Goal: Check status: Check status

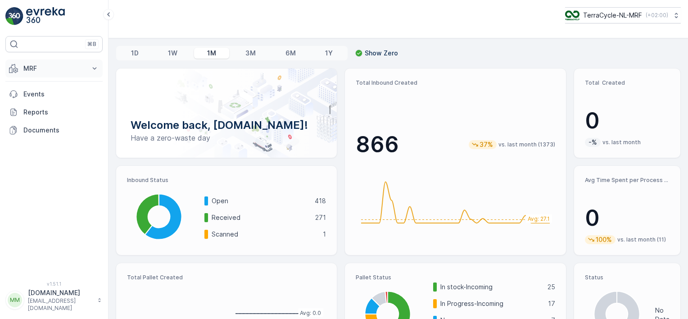
click at [50, 70] on p "MRF" at bounding box center [53, 68] width 61 height 9
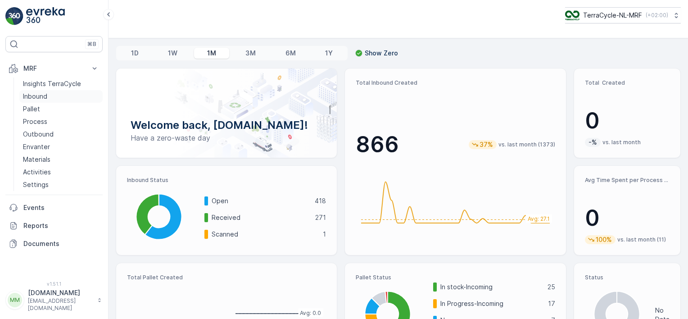
click at [42, 97] on p "Inbound" at bounding box center [35, 96] width 24 height 9
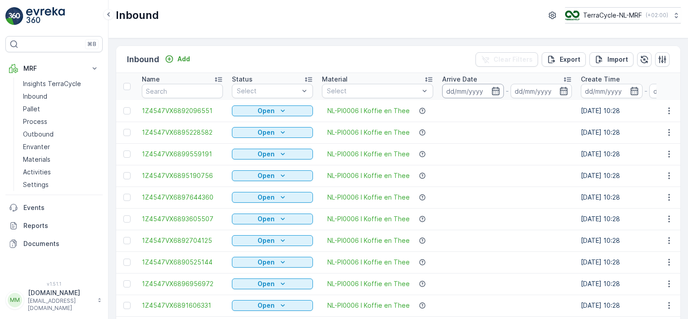
click at [476, 91] on input at bounding box center [473, 91] width 62 height 14
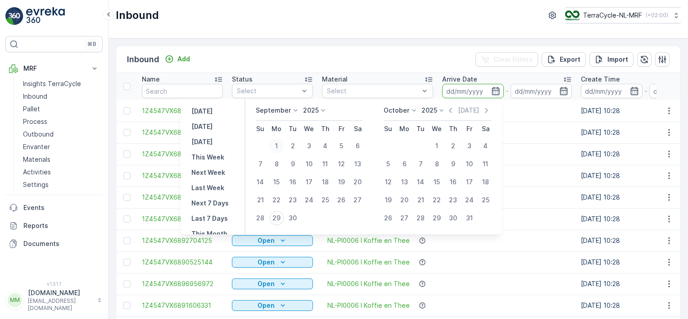
click at [277, 144] on div "1" at bounding box center [276, 146] width 14 height 14
type input "[DATE]"
click at [279, 214] on div "29" at bounding box center [276, 218] width 14 height 14
type input "[DATE]"
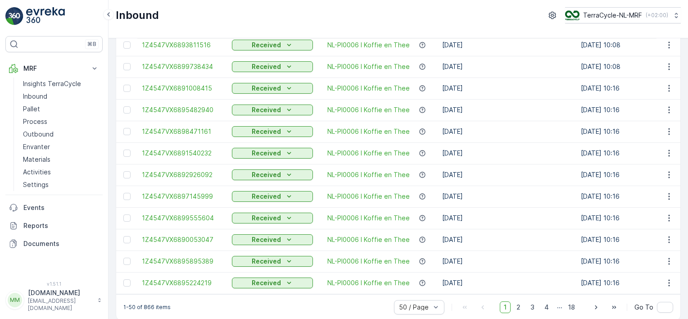
scroll to position [899, 0]
